Goal: Task Accomplishment & Management: Use online tool/utility

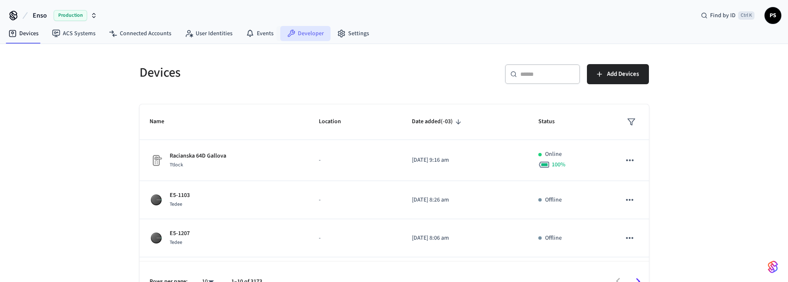
click at [292, 34] on link "Developer" at bounding box center [305, 33] width 50 height 15
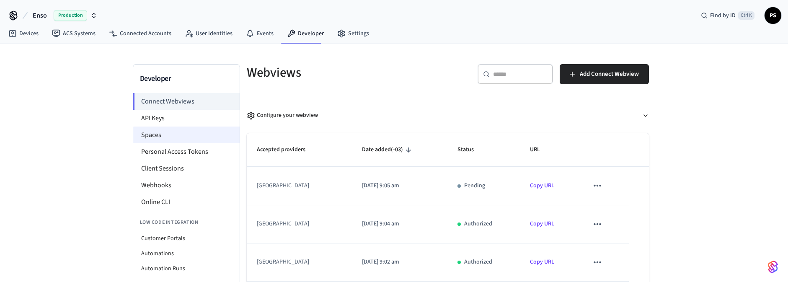
click at [160, 134] on li "Spaces" at bounding box center [186, 135] width 106 height 17
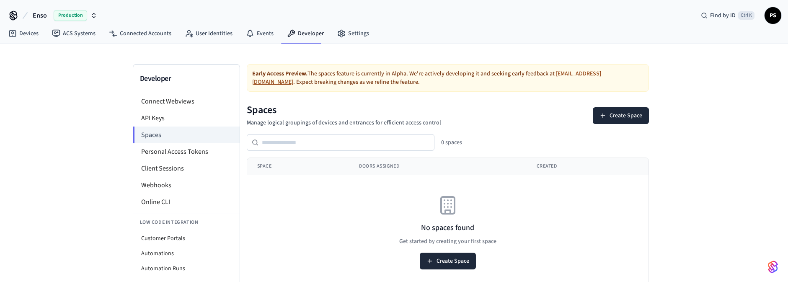
click at [65, 14] on span "Production" at bounding box center [71, 15] width 34 height 11
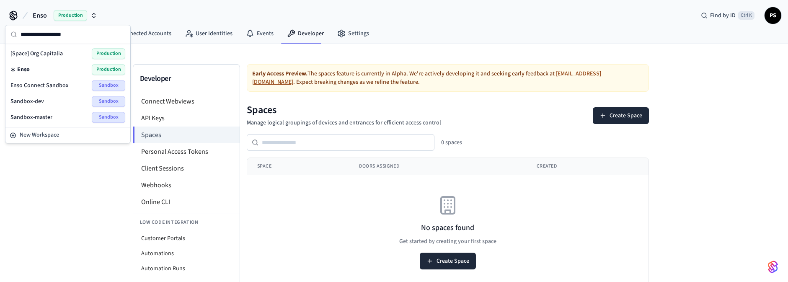
click at [45, 83] on span "Enso Connect Sandbox" at bounding box center [39, 85] width 58 height 8
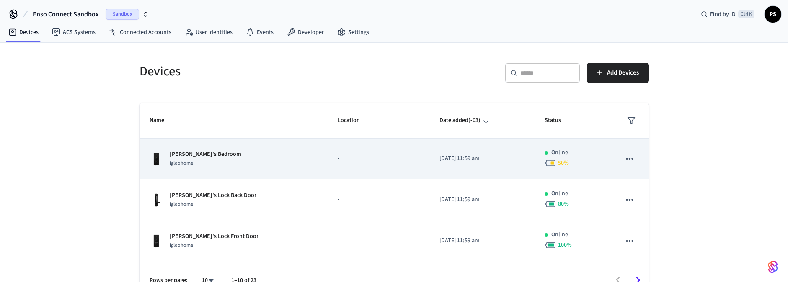
scroll to position [19, 0]
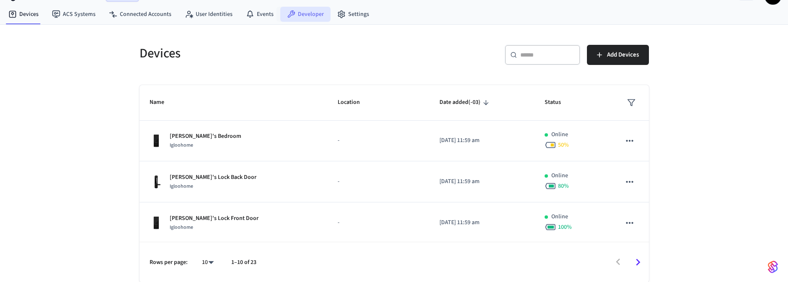
click at [309, 12] on link "Developer" at bounding box center [305, 14] width 50 height 15
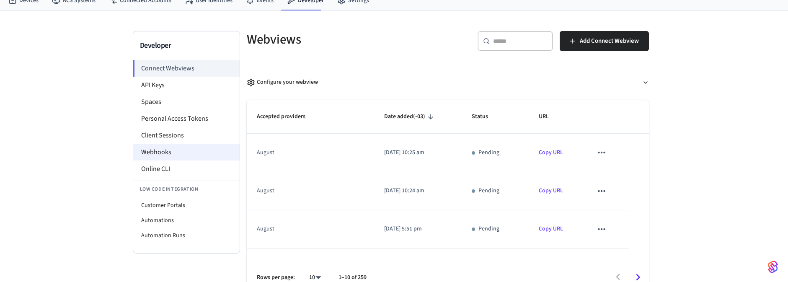
scroll to position [48, 0]
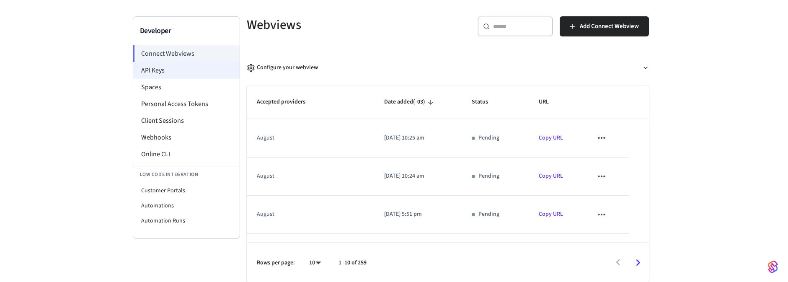
click at [168, 70] on li "API Keys" at bounding box center [186, 70] width 106 height 17
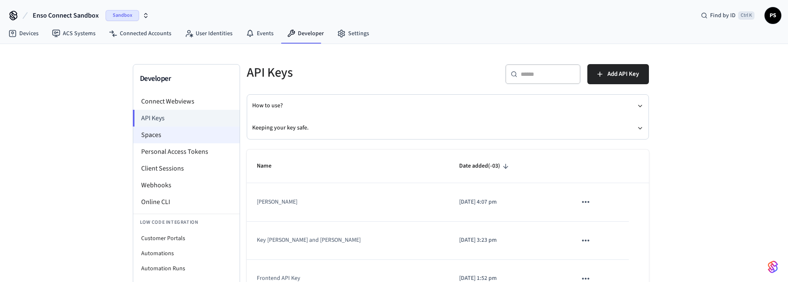
click at [182, 140] on li "Spaces" at bounding box center [186, 135] width 106 height 17
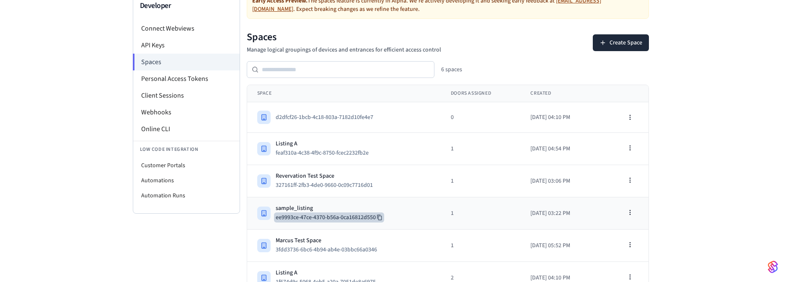
scroll to position [83, 0]
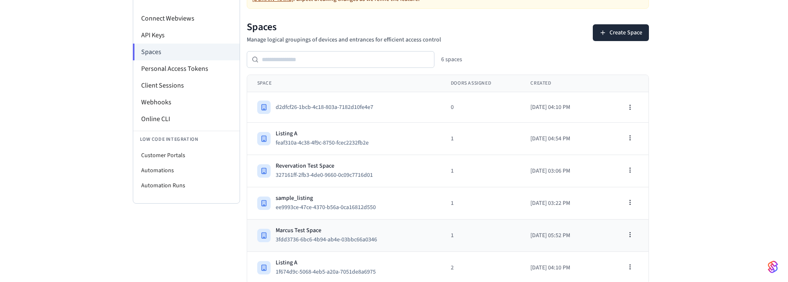
click at [325, 224] on td "Marcus Test Space 3fdd3736-6bc6-4b94-ab4e-03bbc66a0346" at bounding box center [344, 236] width 194 height 32
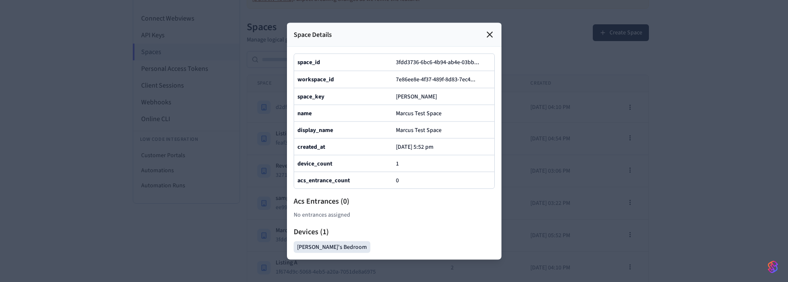
click at [309, 168] on b "device_count" at bounding box center [314, 163] width 35 height 8
click at [396, 168] on span "1" at bounding box center [397, 163] width 3 height 8
click at [492, 29] on icon at bounding box center [490, 34] width 10 height 10
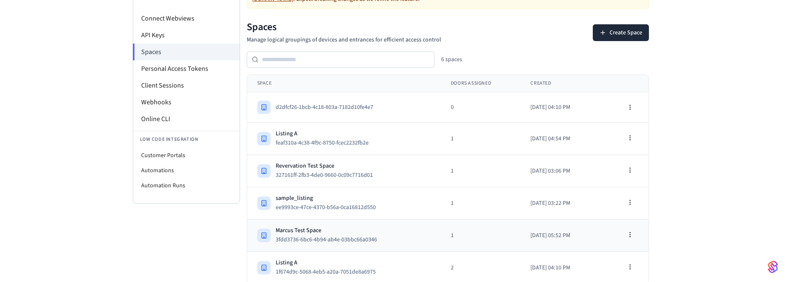
click at [389, 223] on td "Marcus Test Space 3fdd3736-6bc6-4b94-ab4e-03bbc66a0346" at bounding box center [344, 236] width 194 height 32
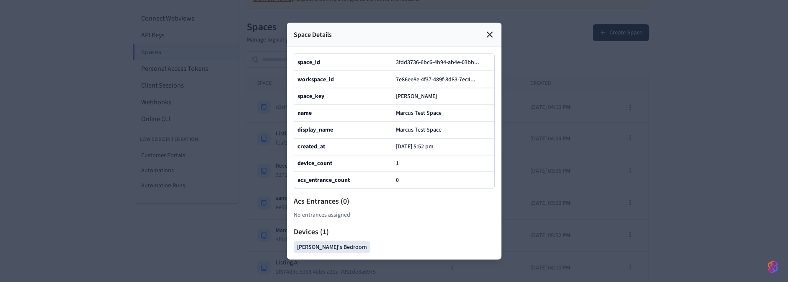
click at [587, 96] on div at bounding box center [394, 141] width 788 height 282
click at [490, 29] on icon at bounding box center [490, 34] width 10 height 10
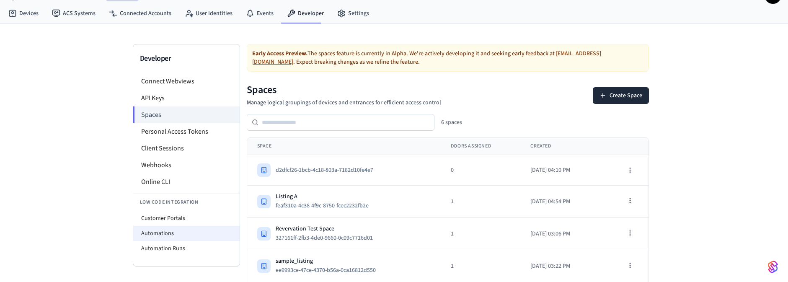
scroll to position [0, 0]
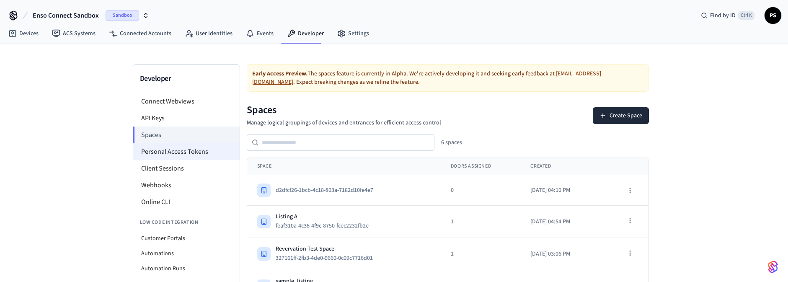
click at [186, 155] on li "Personal Access Tokens" at bounding box center [186, 151] width 106 height 17
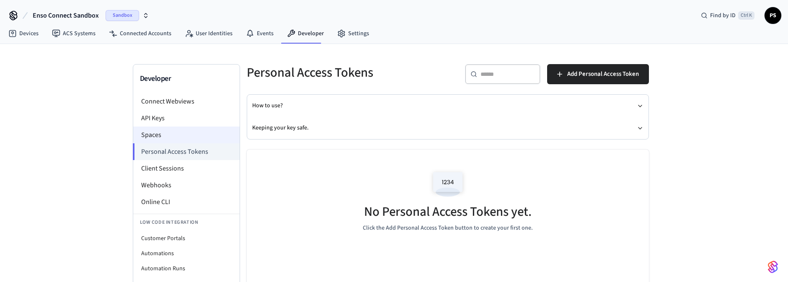
click at [173, 133] on li "Spaces" at bounding box center [186, 135] width 106 height 17
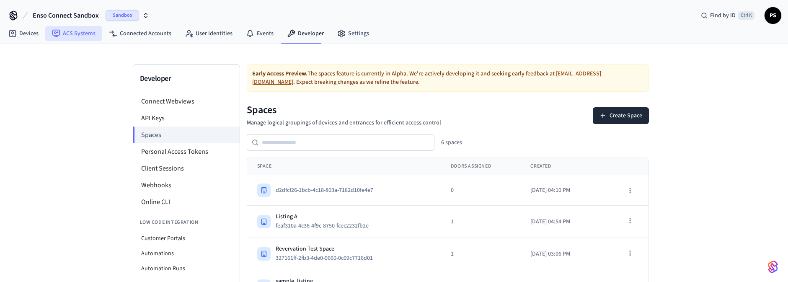
click at [77, 30] on link "ACS Systems" at bounding box center [73, 33] width 57 height 15
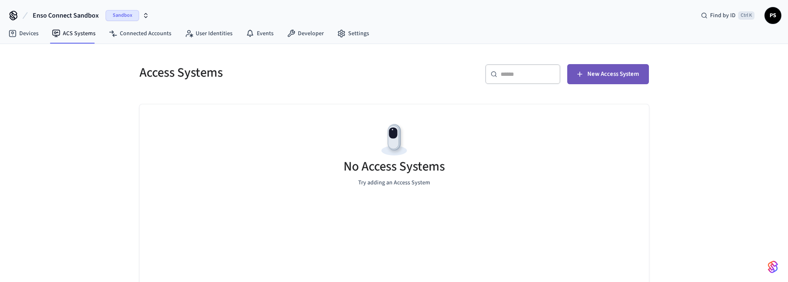
click at [615, 69] on span "New Access System" at bounding box center [613, 74] width 52 height 11
